Goal: Find specific page/section: Find specific page/section

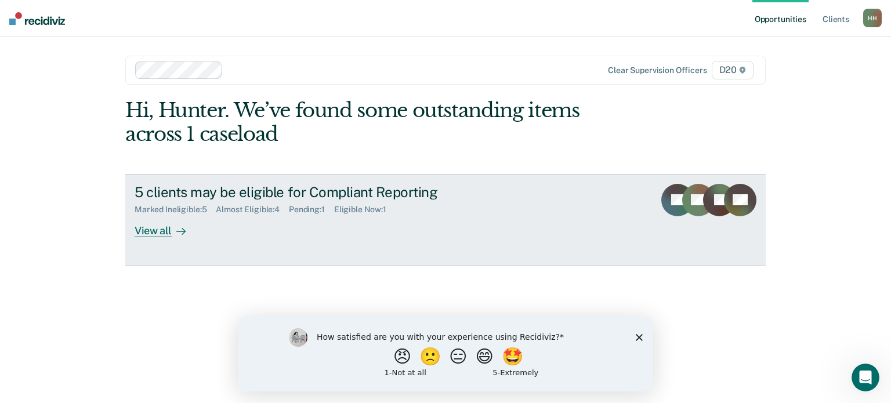
click at [168, 236] on div "View all" at bounding box center [167, 226] width 65 height 23
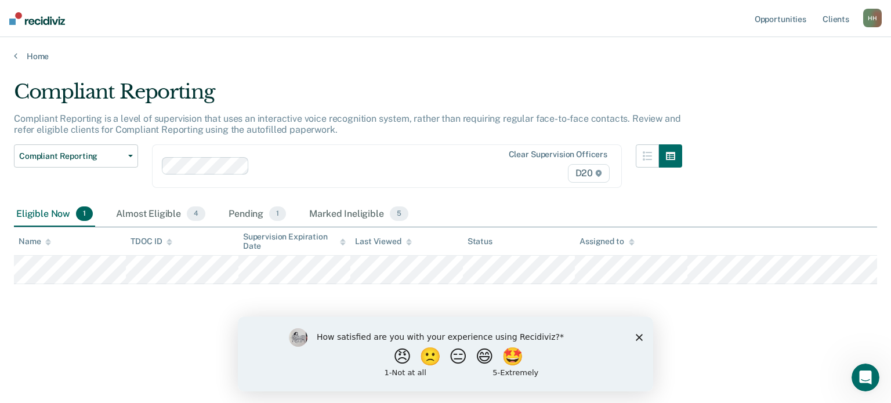
click at [642, 336] on icon "Close survey" at bounding box center [638, 336] width 7 height 7
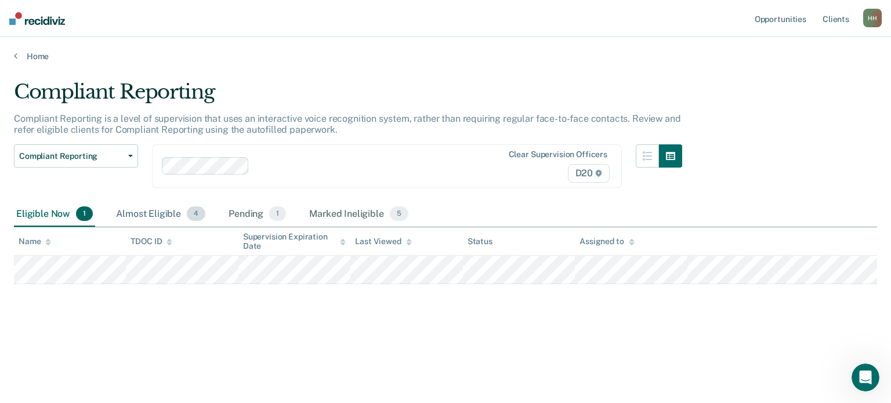
click at [127, 210] on div "Almost Eligible 4" at bounding box center [161, 215] width 94 height 26
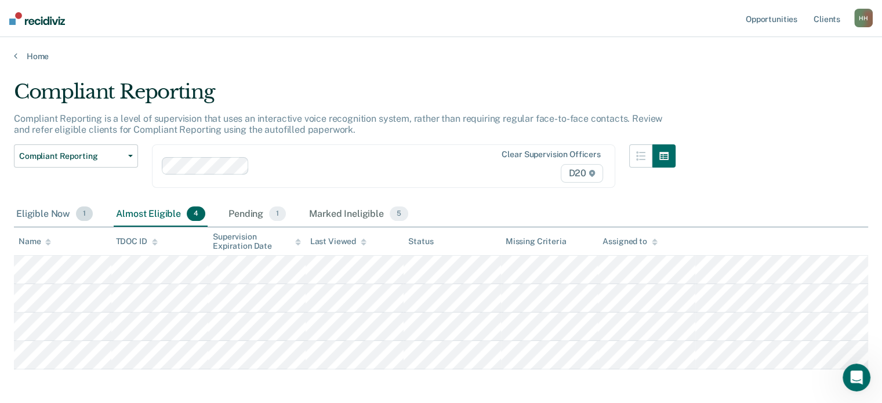
click at [39, 205] on div "Eligible Now 1" at bounding box center [54, 215] width 81 height 26
